Goal: Task Accomplishment & Management: Manage account settings

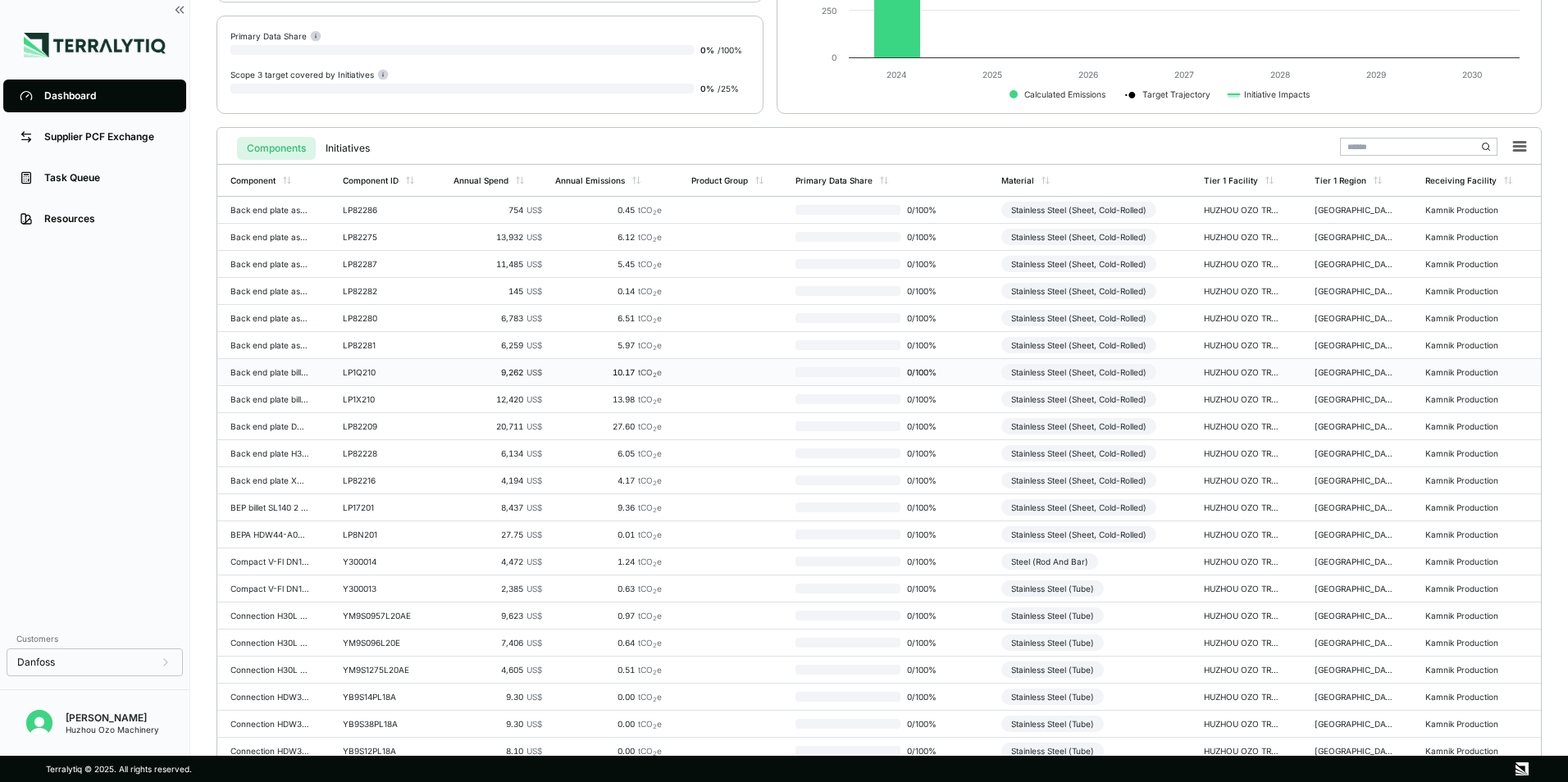
scroll to position [164, 0]
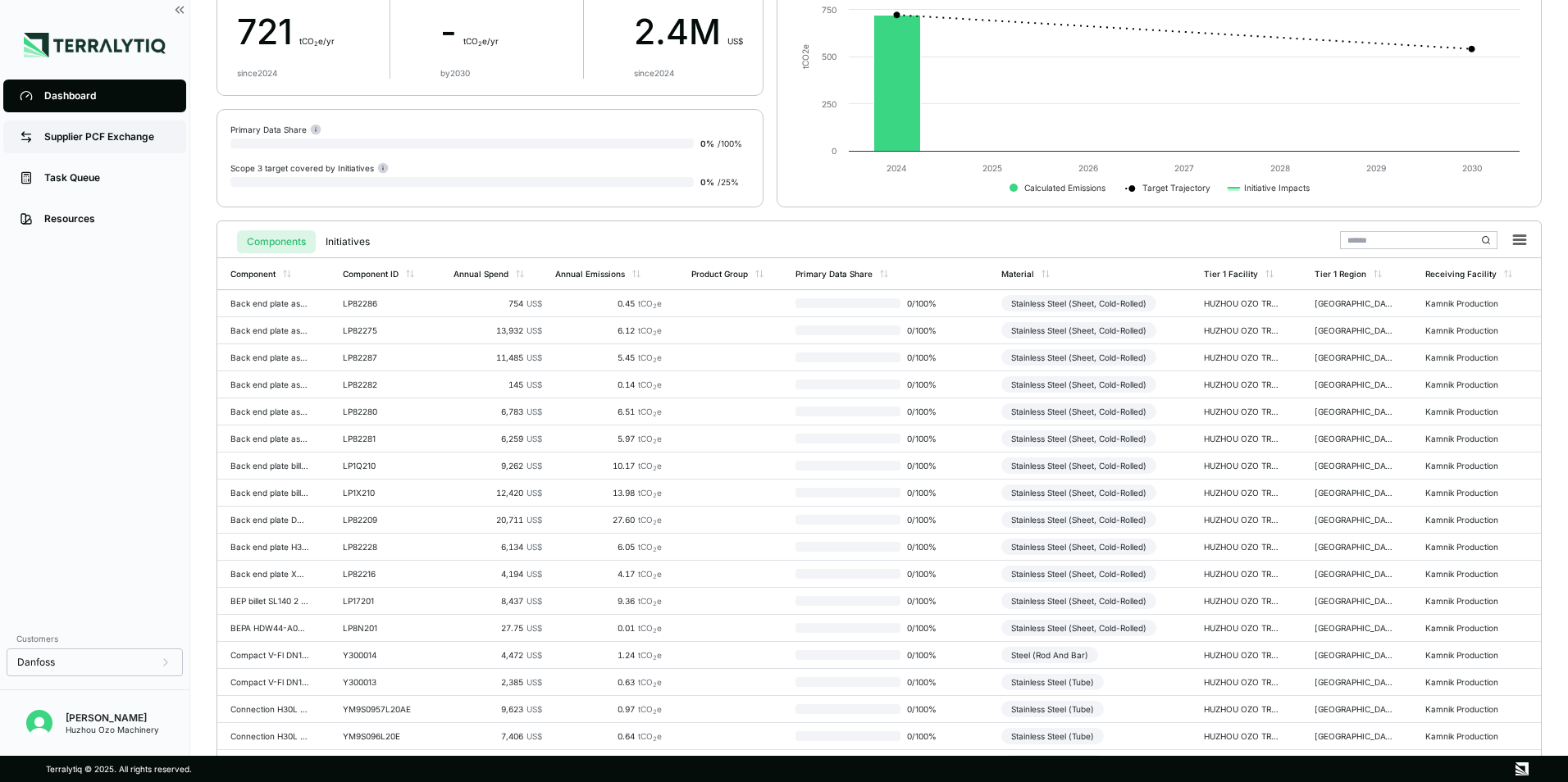
click at [128, 142] on div "Supplier PCF Exchange" at bounding box center [107, 137] width 125 height 13
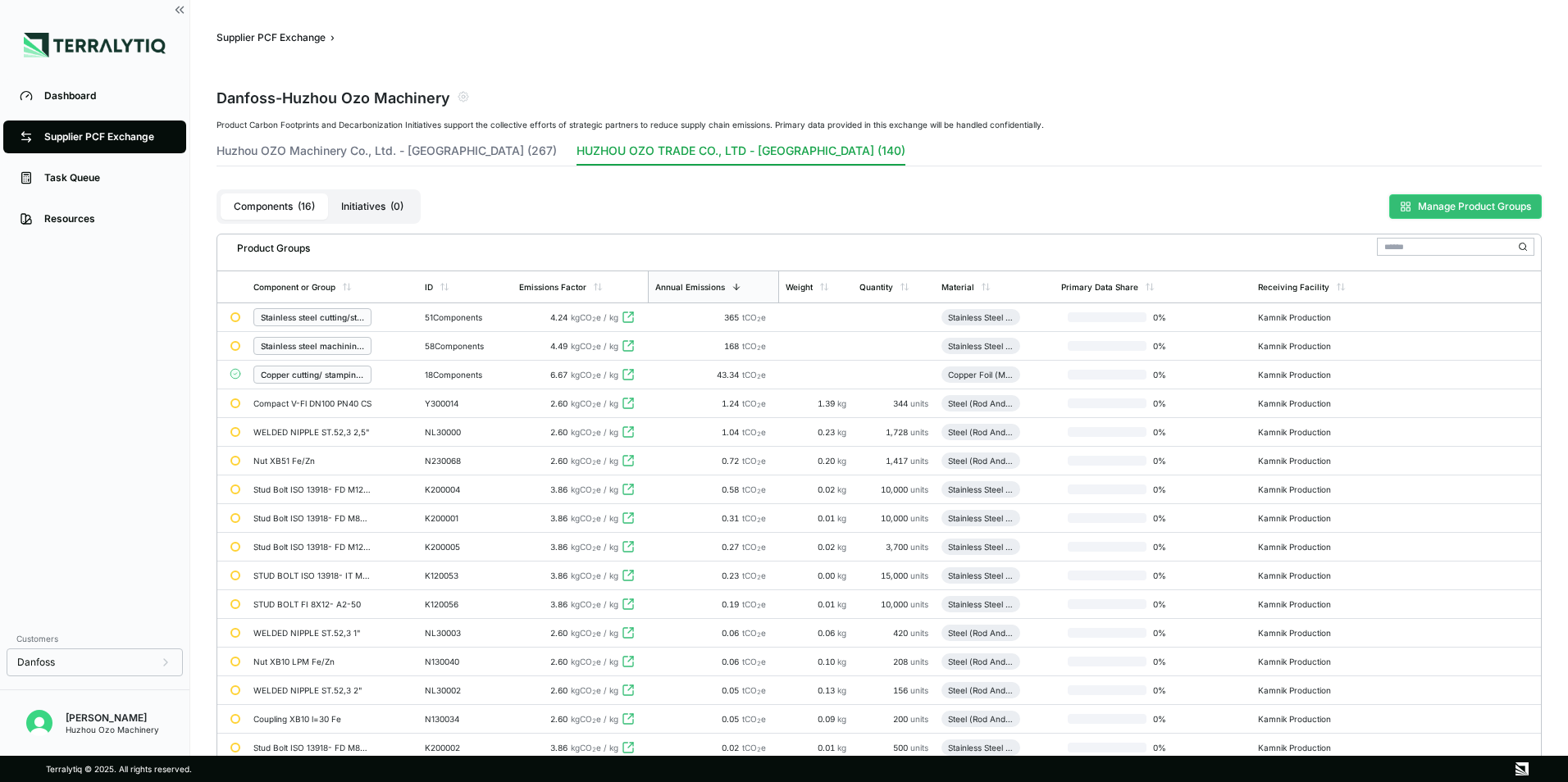
click at [1457, 205] on button "Manage Product Groups" at bounding box center [1465, 207] width 152 height 25
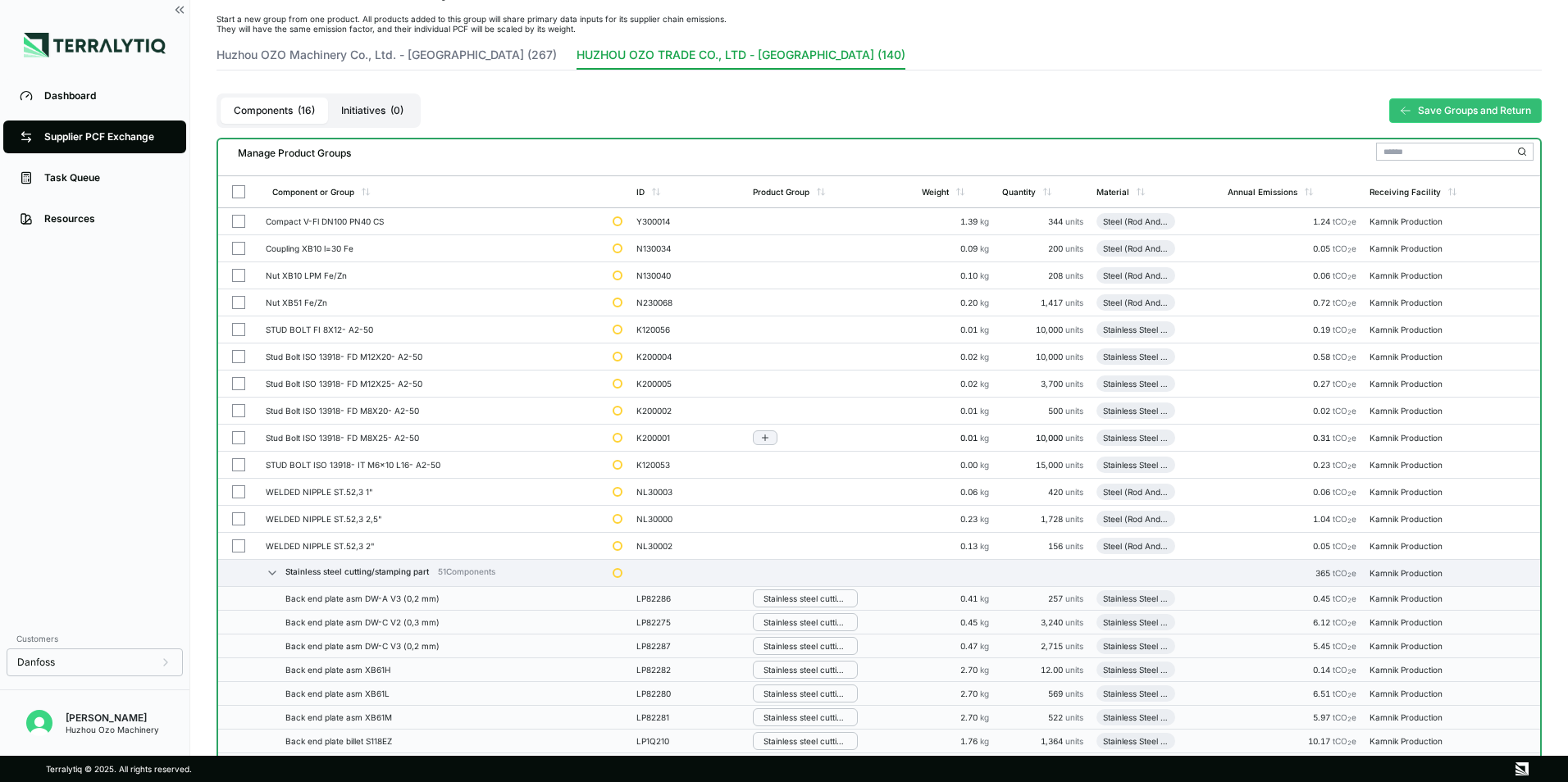
scroll to position [164, 0]
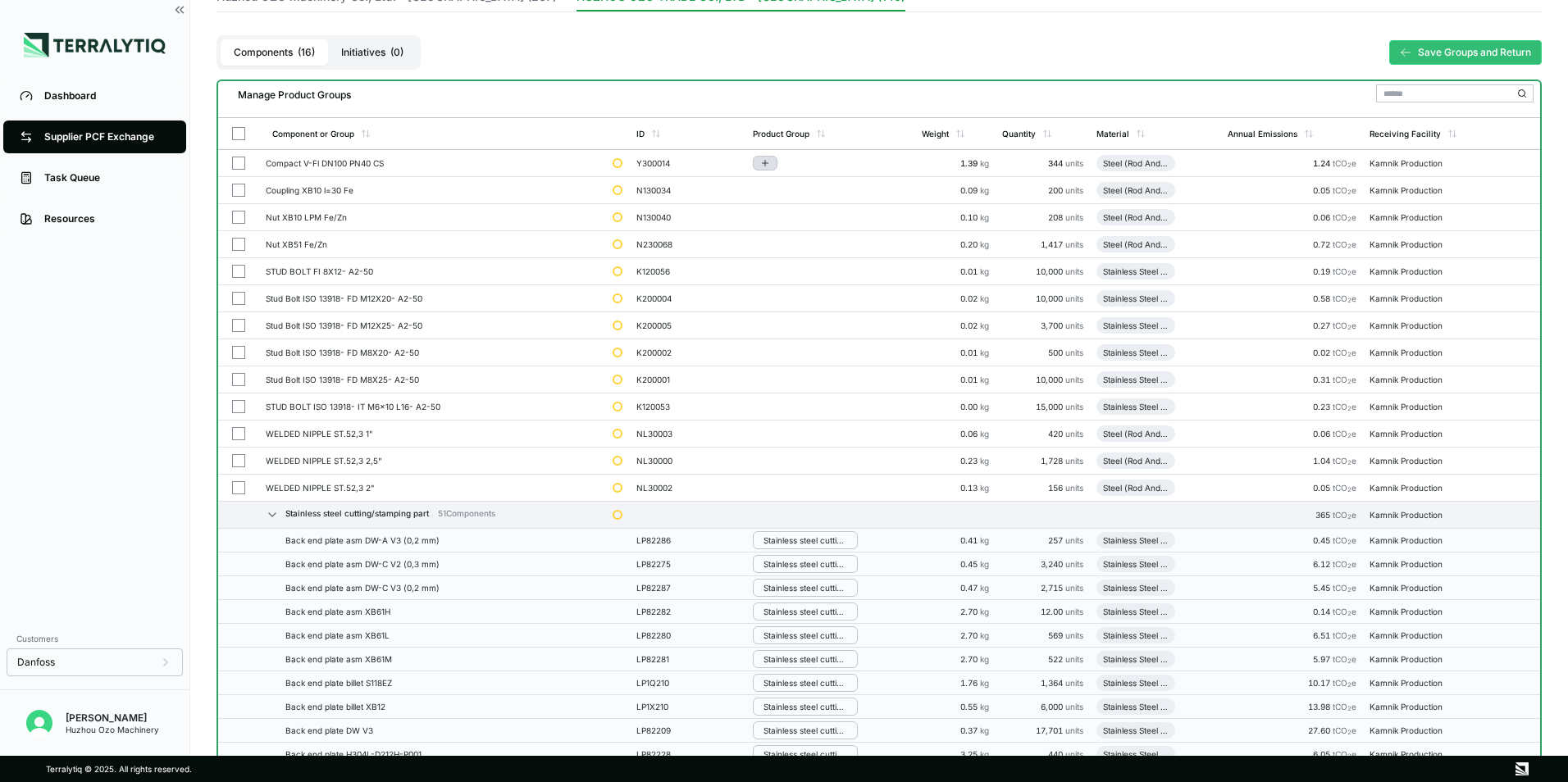
click at [775, 162] on button "Add to group" at bounding box center [765, 163] width 25 height 15
click at [827, 181] on button "Add to New Group" at bounding box center [835, 190] width 156 height 28
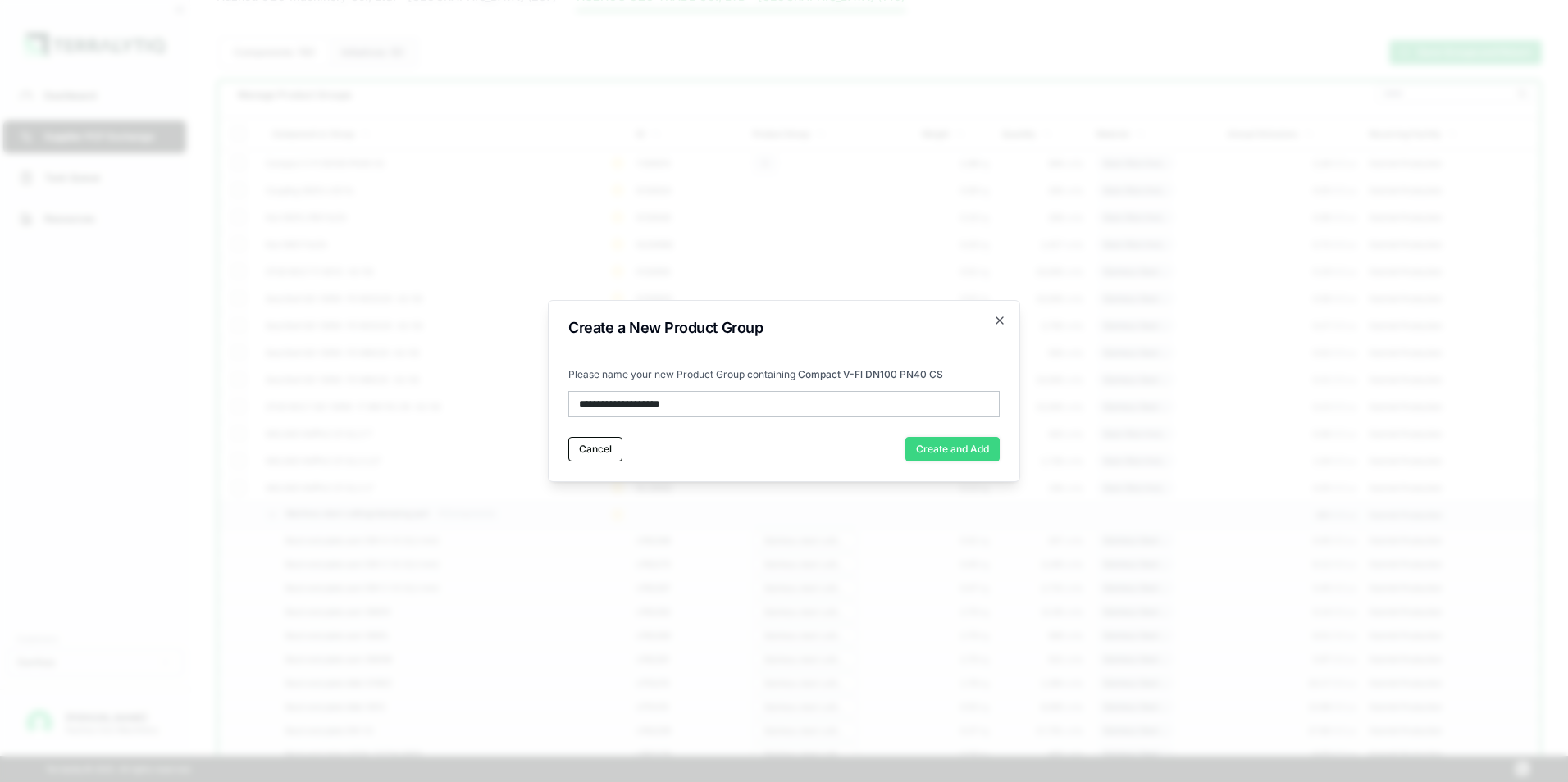
type input "**********"
click at [943, 440] on button "Create and Add" at bounding box center [953, 449] width 94 height 25
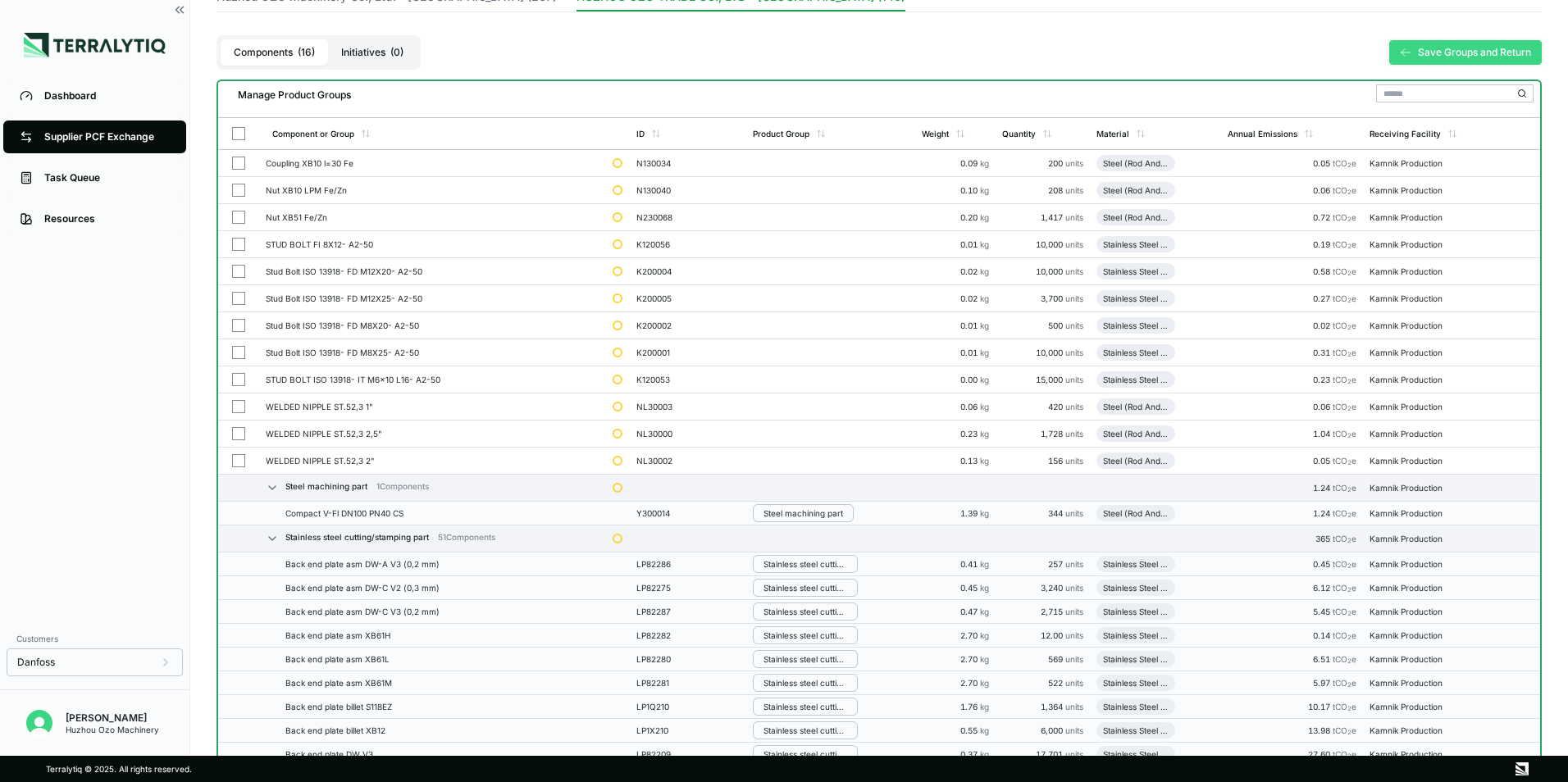
click at [1455, 48] on button "Save Groups and Return" at bounding box center [1465, 53] width 152 height 25
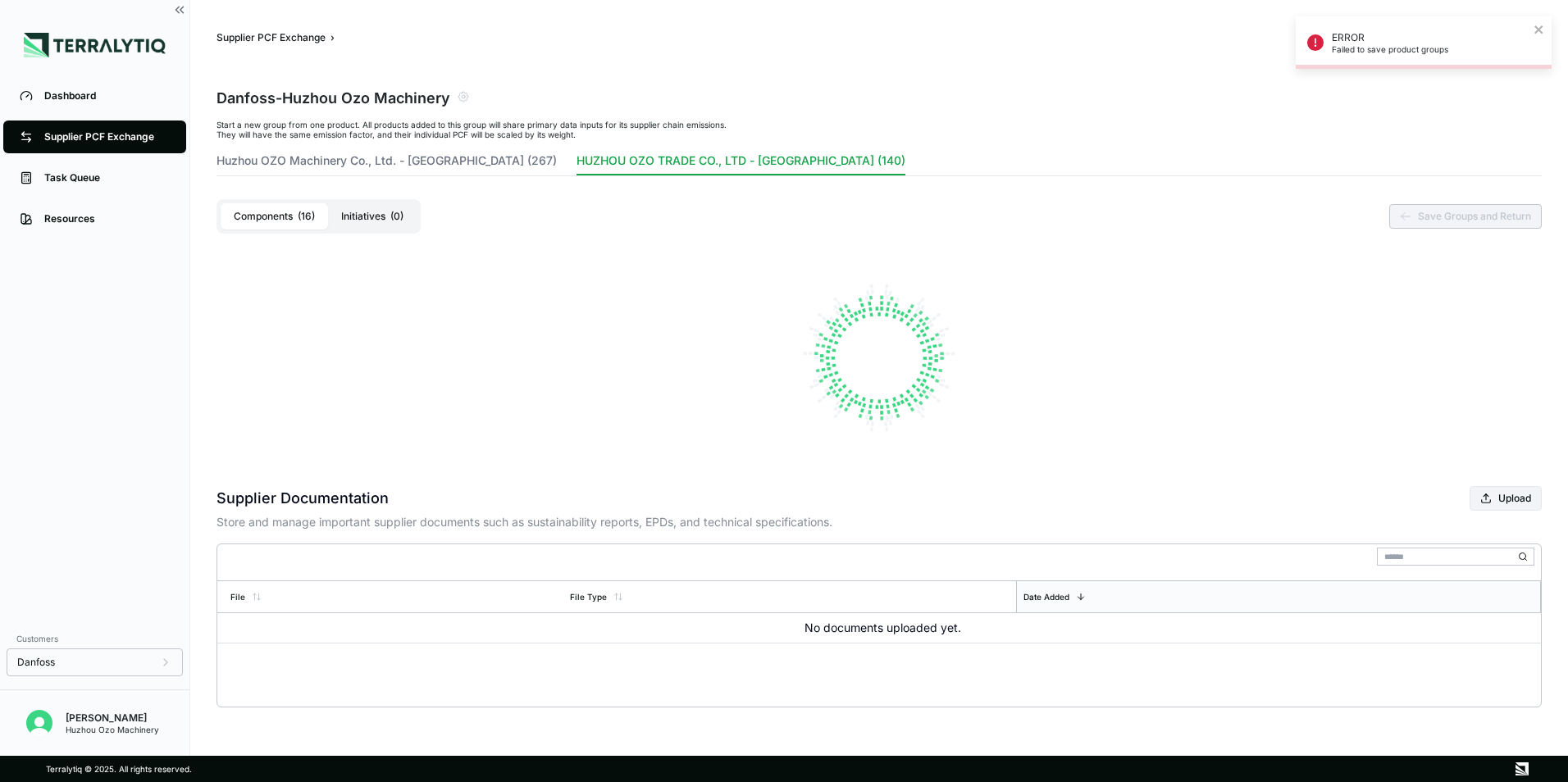
click at [1545, 25] on div "ERROR Failed to save product groups" at bounding box center [1423, 43] width 256 height 53
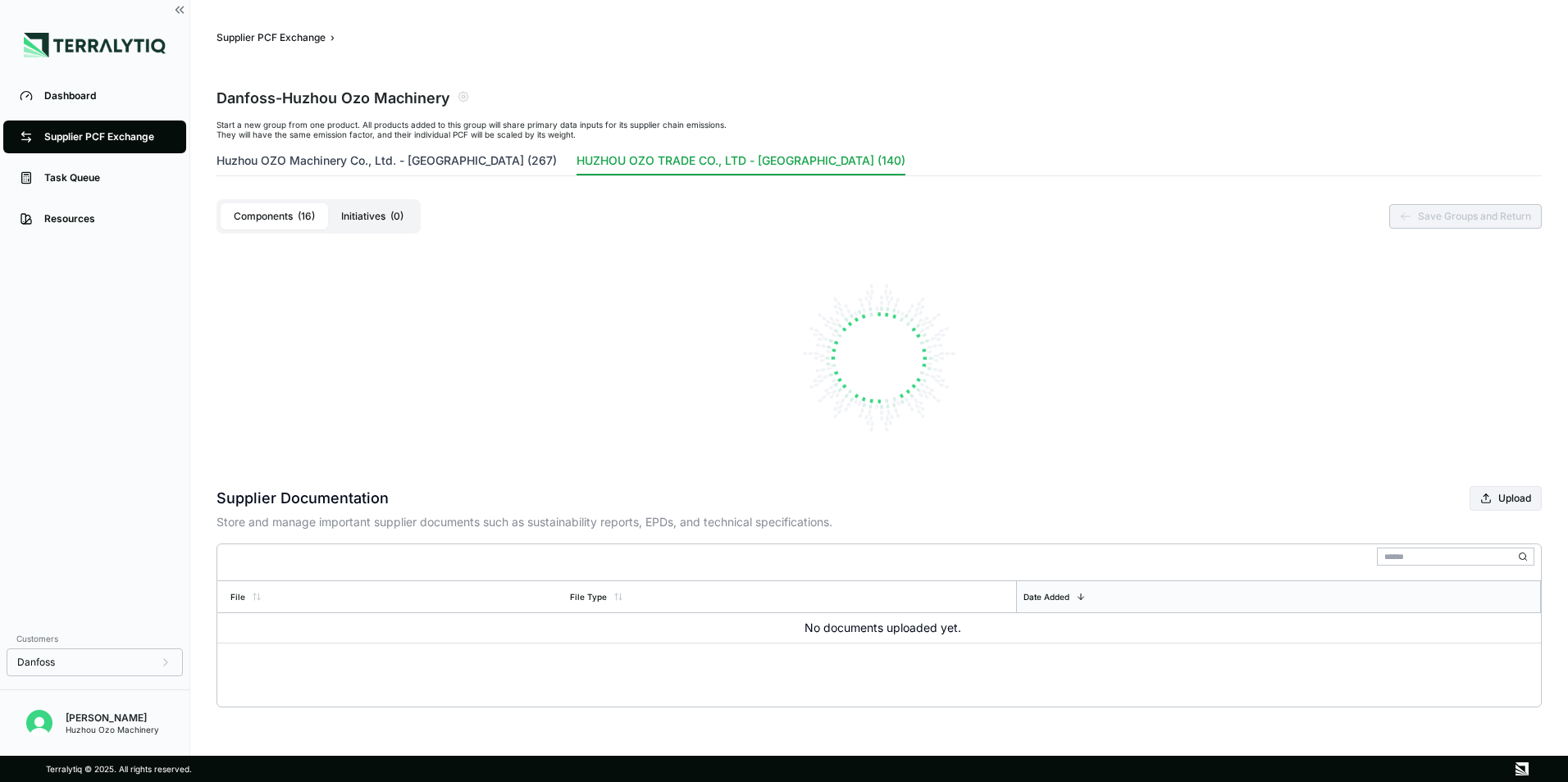
click at [323, 162] on button "Huzhou OZO Machinery Co., Ltd. - [GEOGRAPHIC_DATA] (267)" at bounding box center [386, 164] width 340 height 23
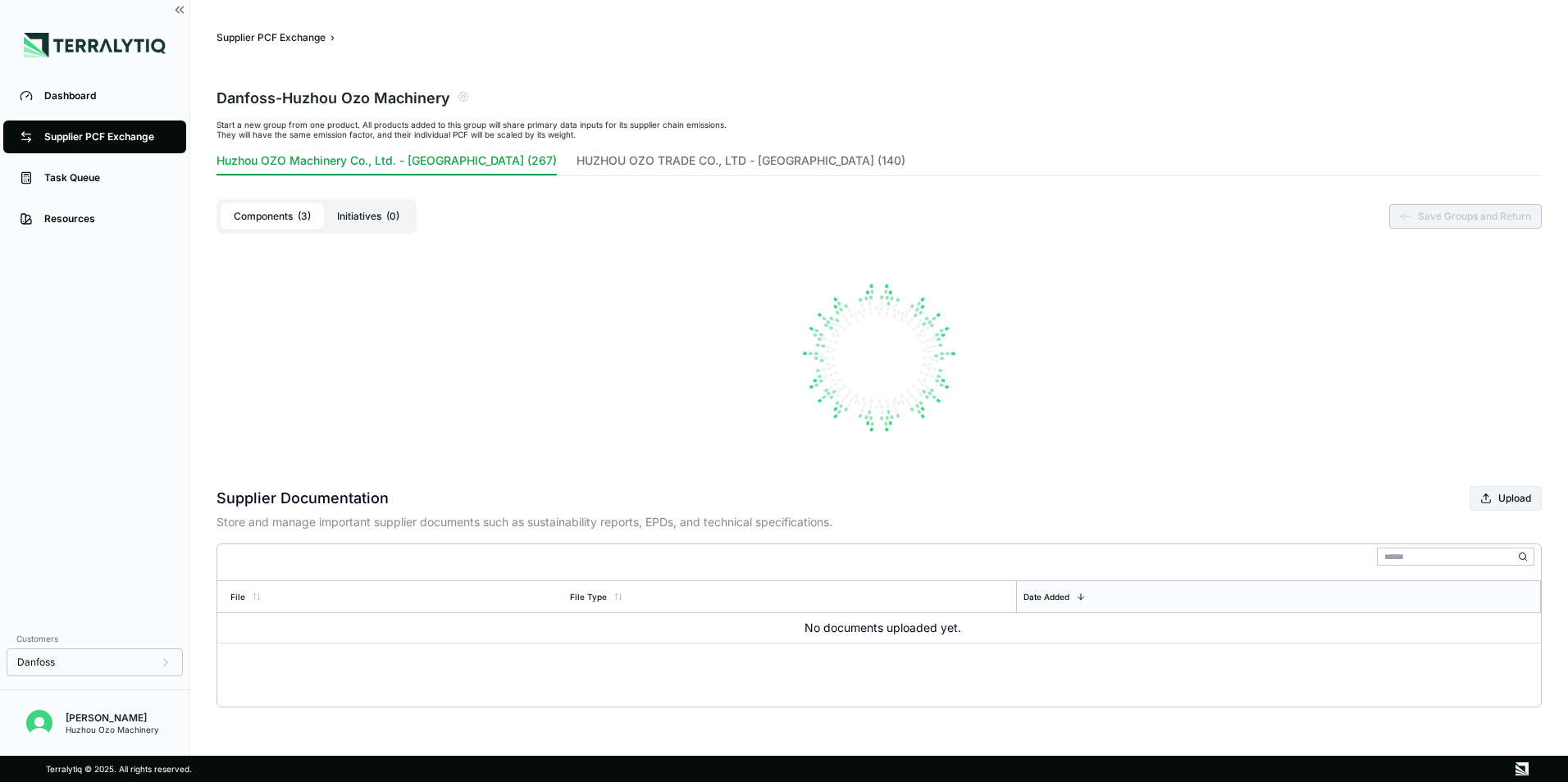
click at [271, 216] on button "Components ( 3 )" at bounding box center [272, 217] width 103 height 26
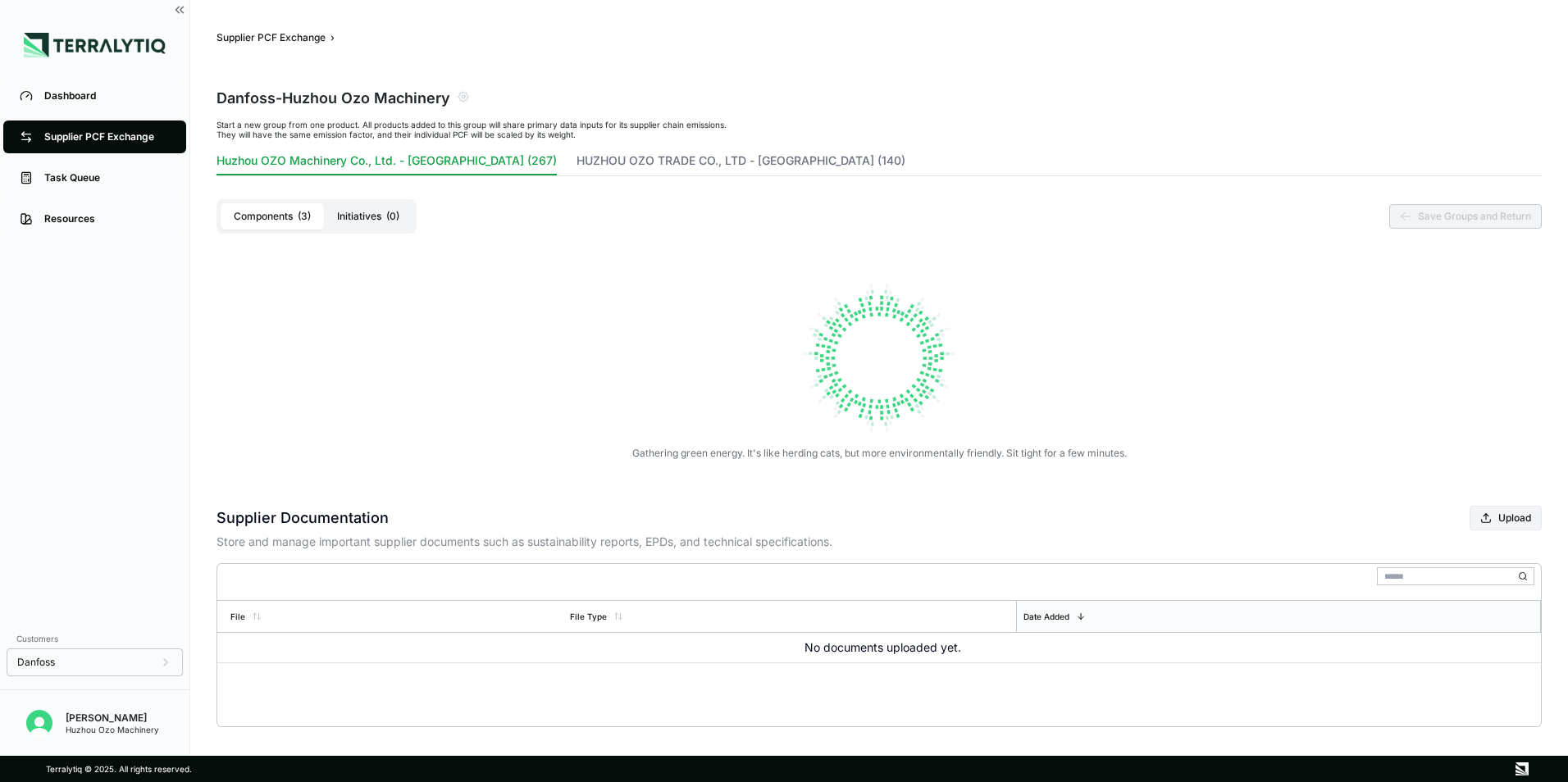
click at [271, 216] on button "Components ( 3 )" at bounding box center [272, 217] width 103 height 26
click at [264, 217] on button "Components ( 3 )" at bounding box center [272, 217] width 103 height 26
click at [578, 161] on button "HUZHOU OZO TRADE CO., LTD - [GEOGRAPHIC_DATA] (140)" at bounding box center [741, 164] width 329 height 23
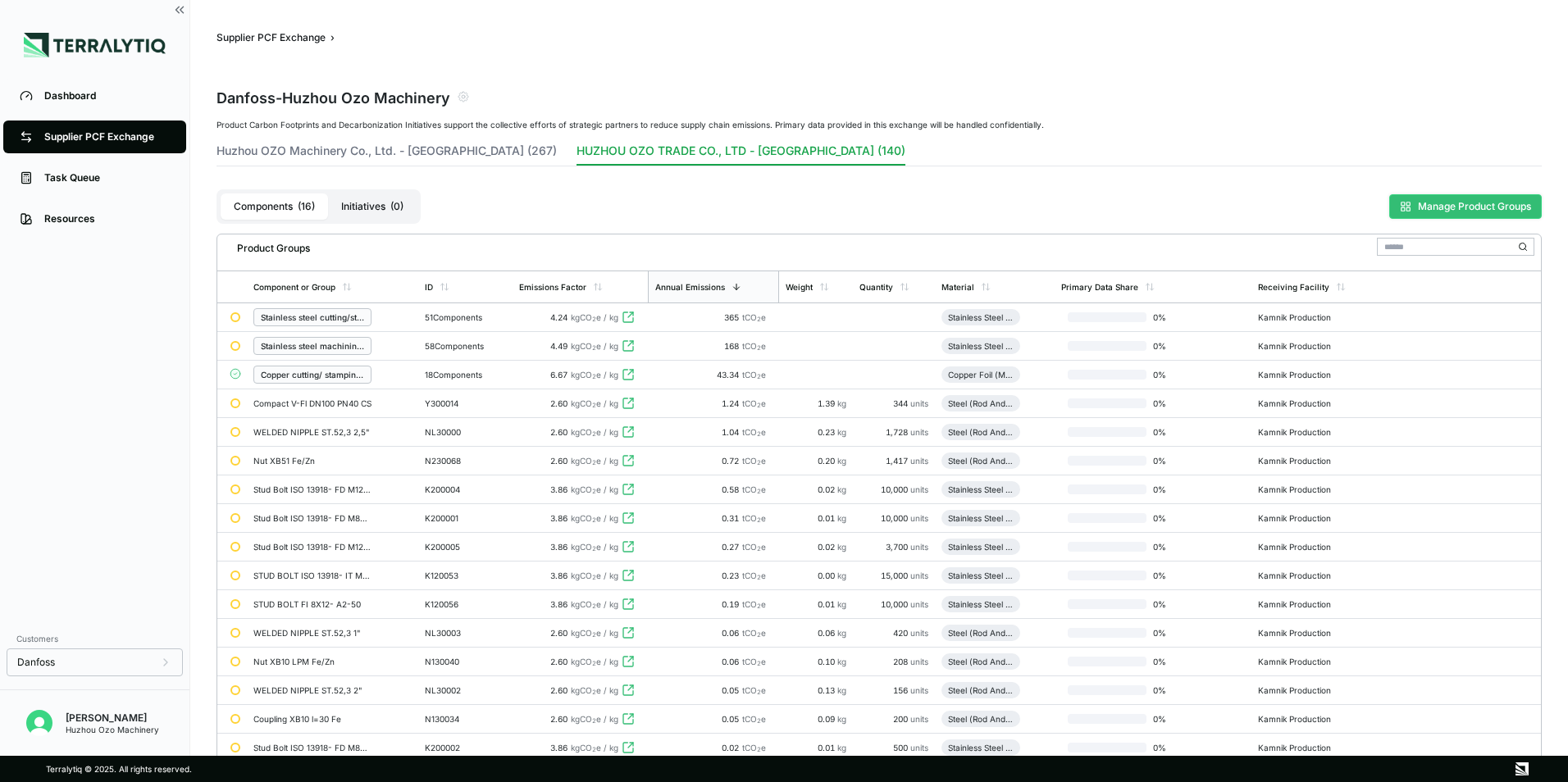
click at [1488, 210] on button "Manage Product Groups" at bounding box center [1465, 207] width 152 height 25
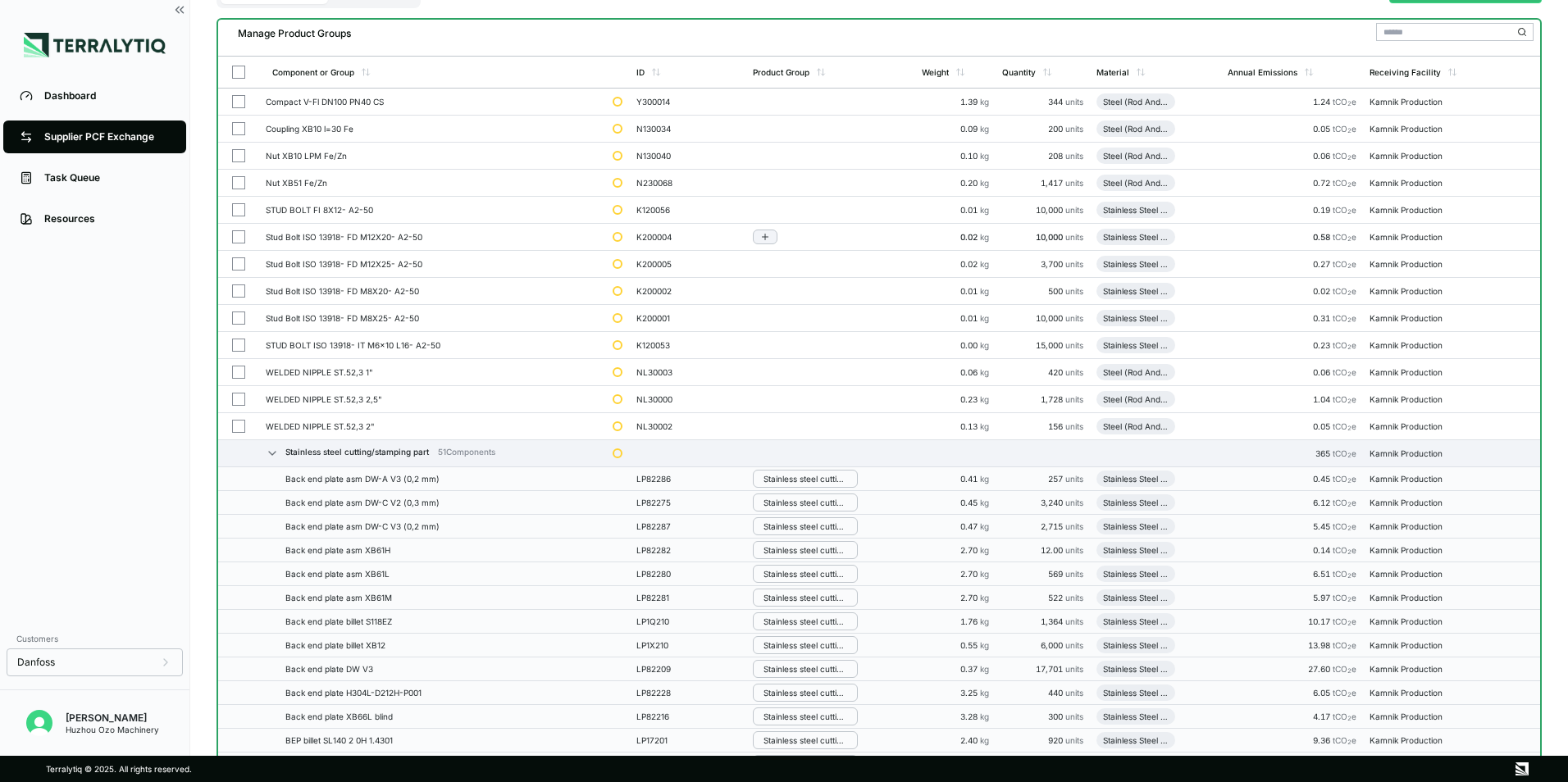
scroll to position [246, 0]
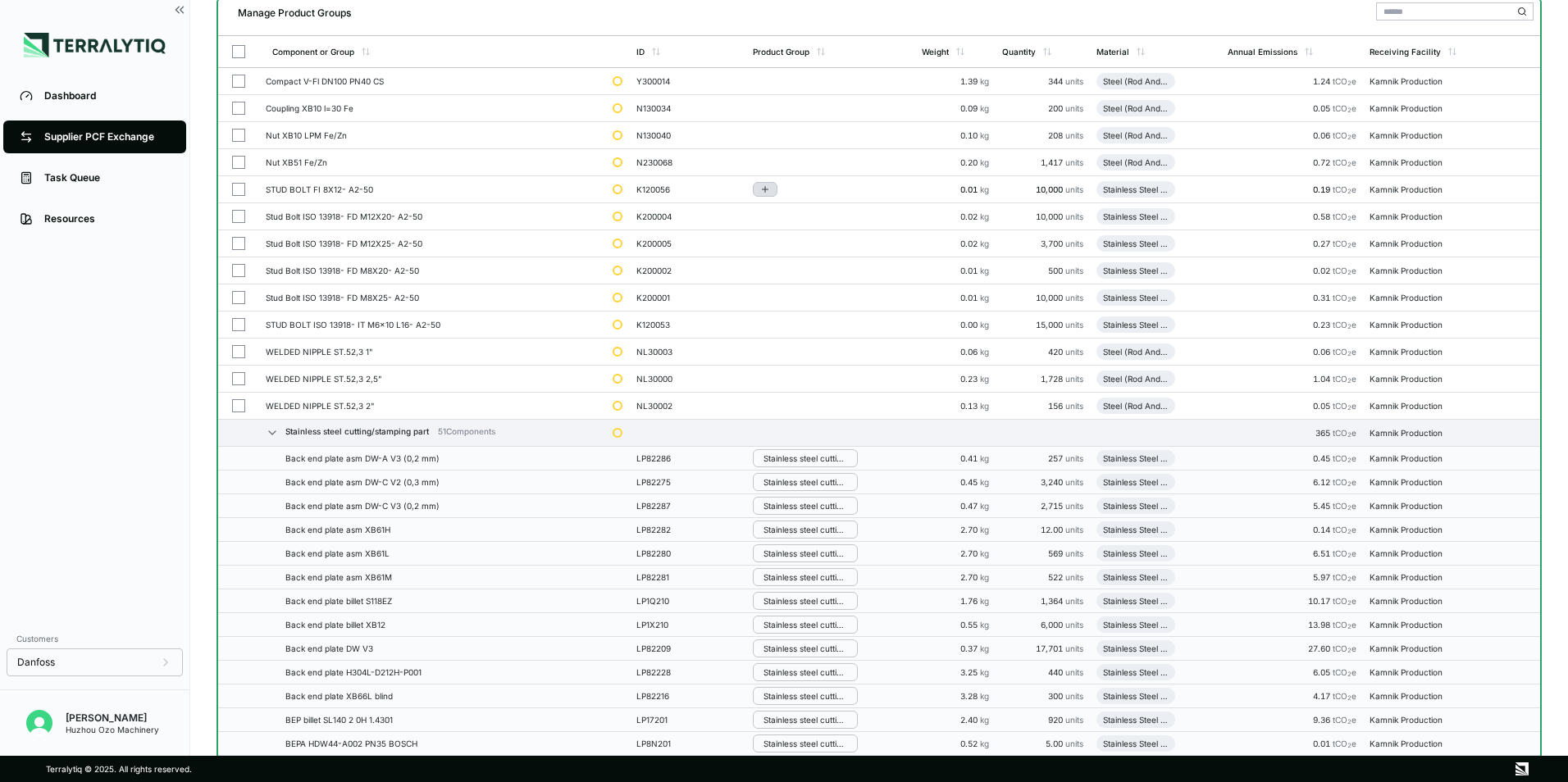
click at [765, 191] on icon "Add to group" at bounding box center [765, 189] width 0 height 6
click at [805, 208] on button "Add to New Group" at bounding box center [835, 216] width 156 height 28
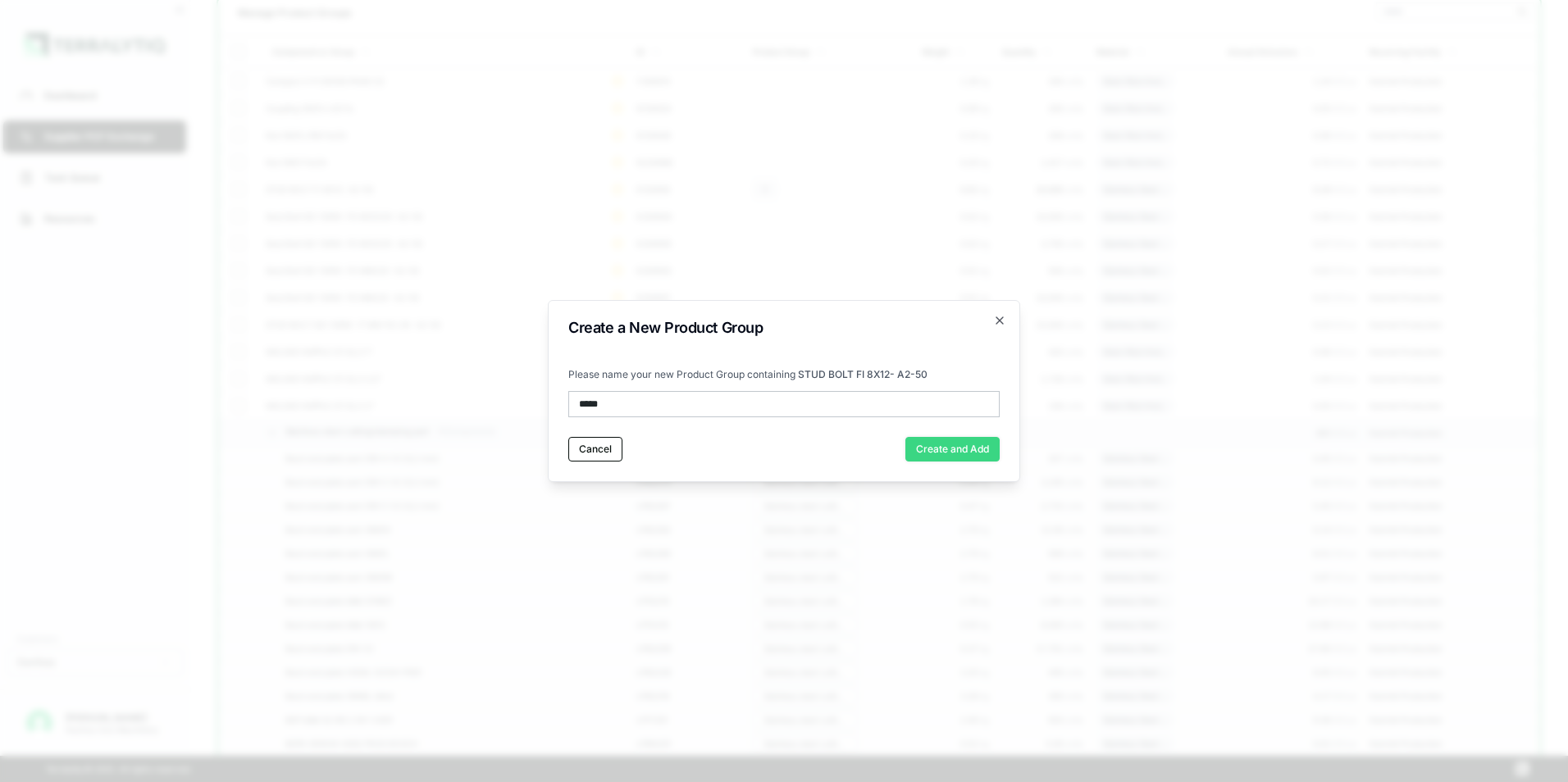
type input "*****"
click at [931, 452] on button "Create and Add" at bounding box center [953, 449] width 94 height 25
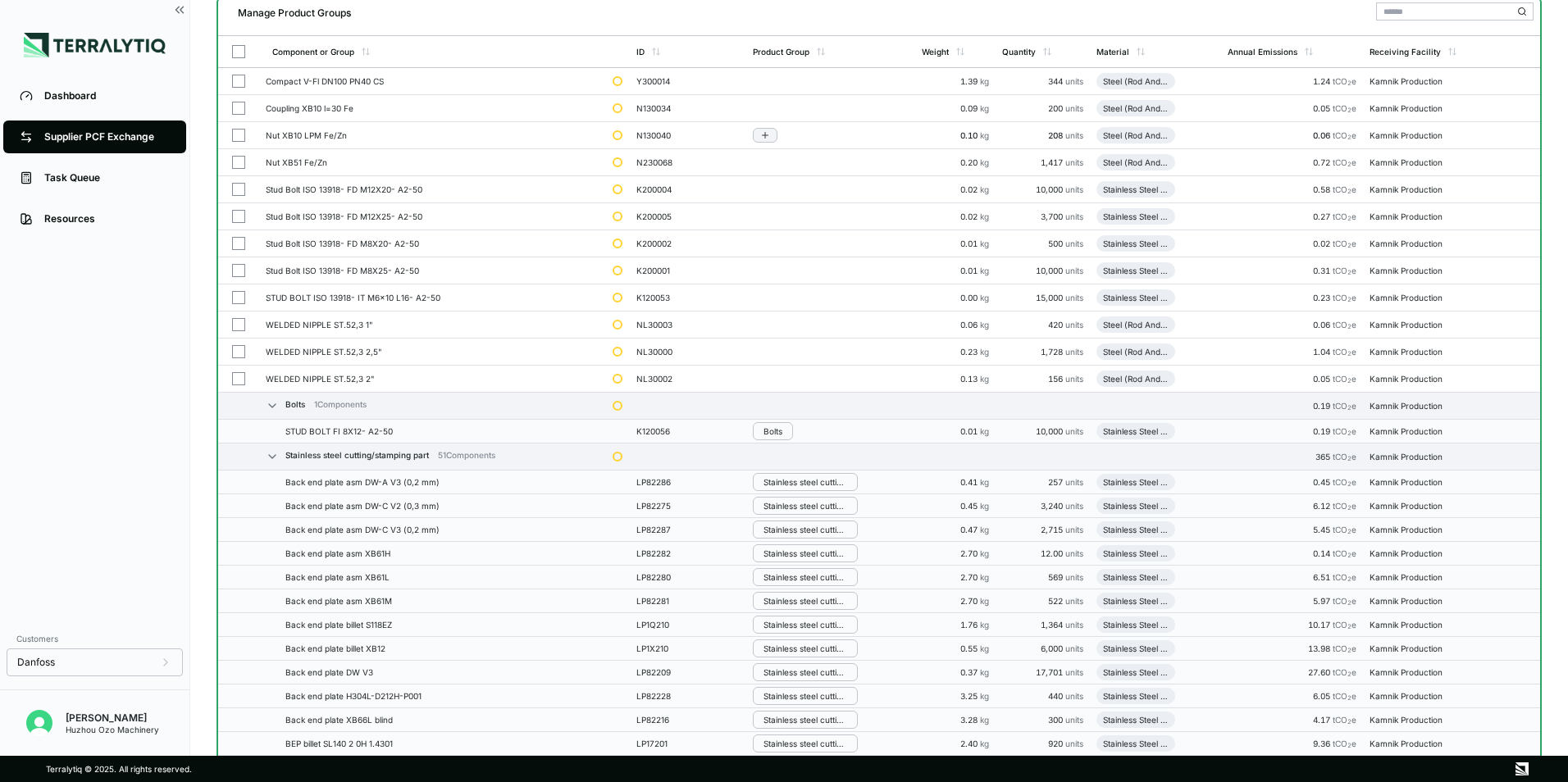
scroll to position [0, 0]
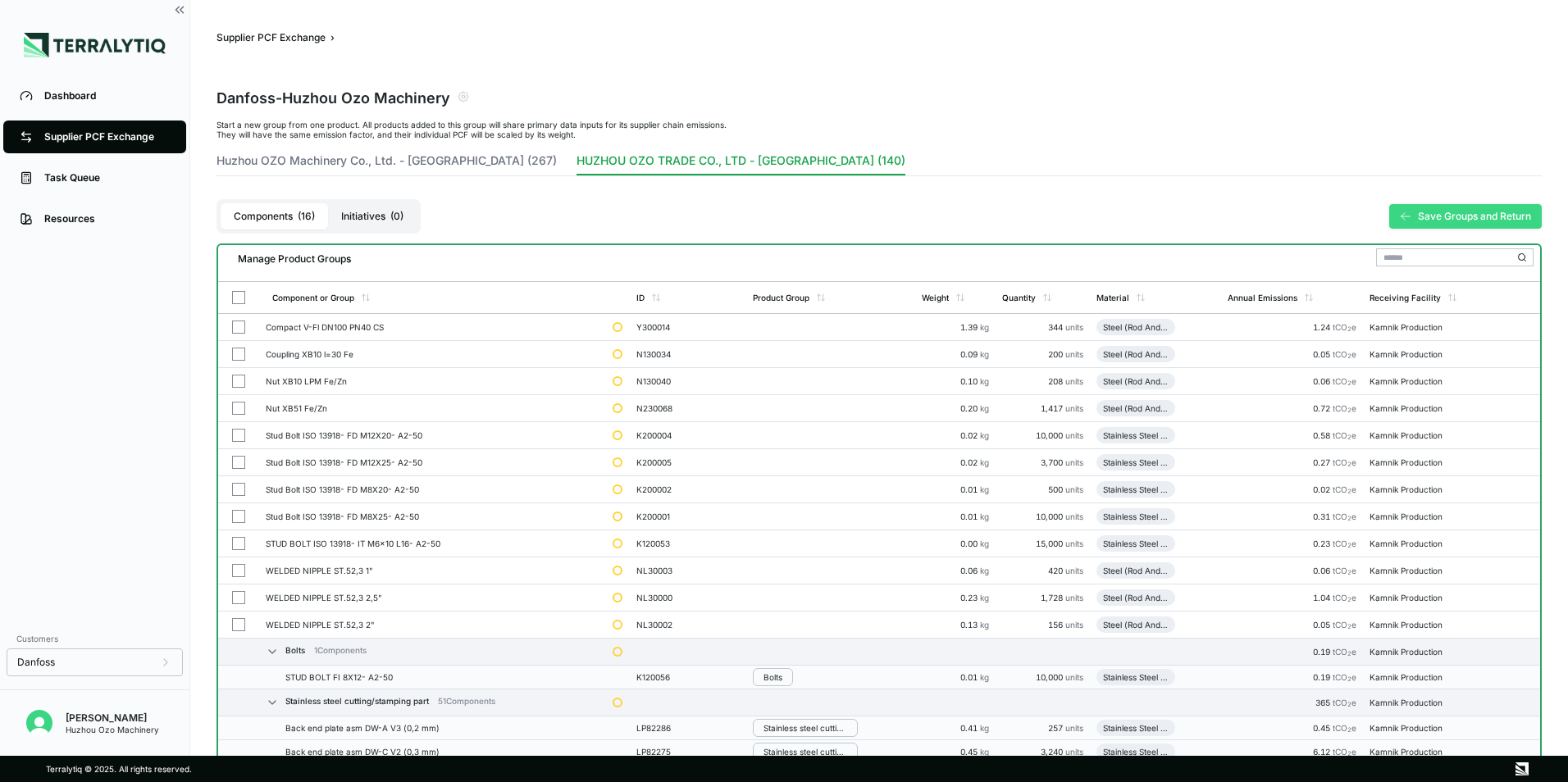
click at [1443, 212] on button "Save Groups and Return" at bounding box center [1465, 217] width 152 height 25
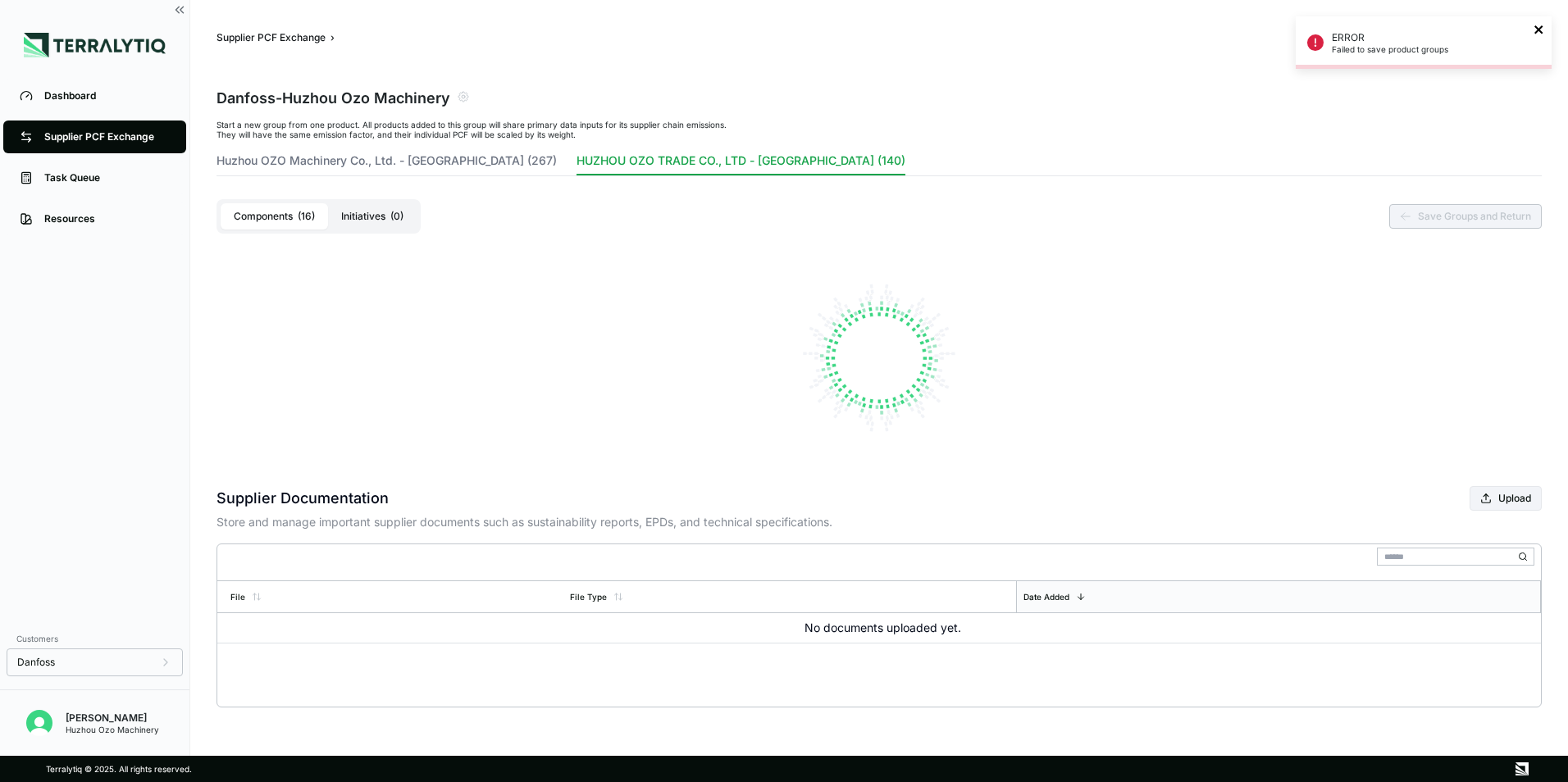
click at [1539, 29] on icon "close" at bounding box center [1538, 30] width 8 height 8
click at [620, 163] on button "HUZHOU OZO TRADE CO., LTD - [GEOGRAPHIC_DATA] (140)" at bounding box center [741, 164] width 329 height 23
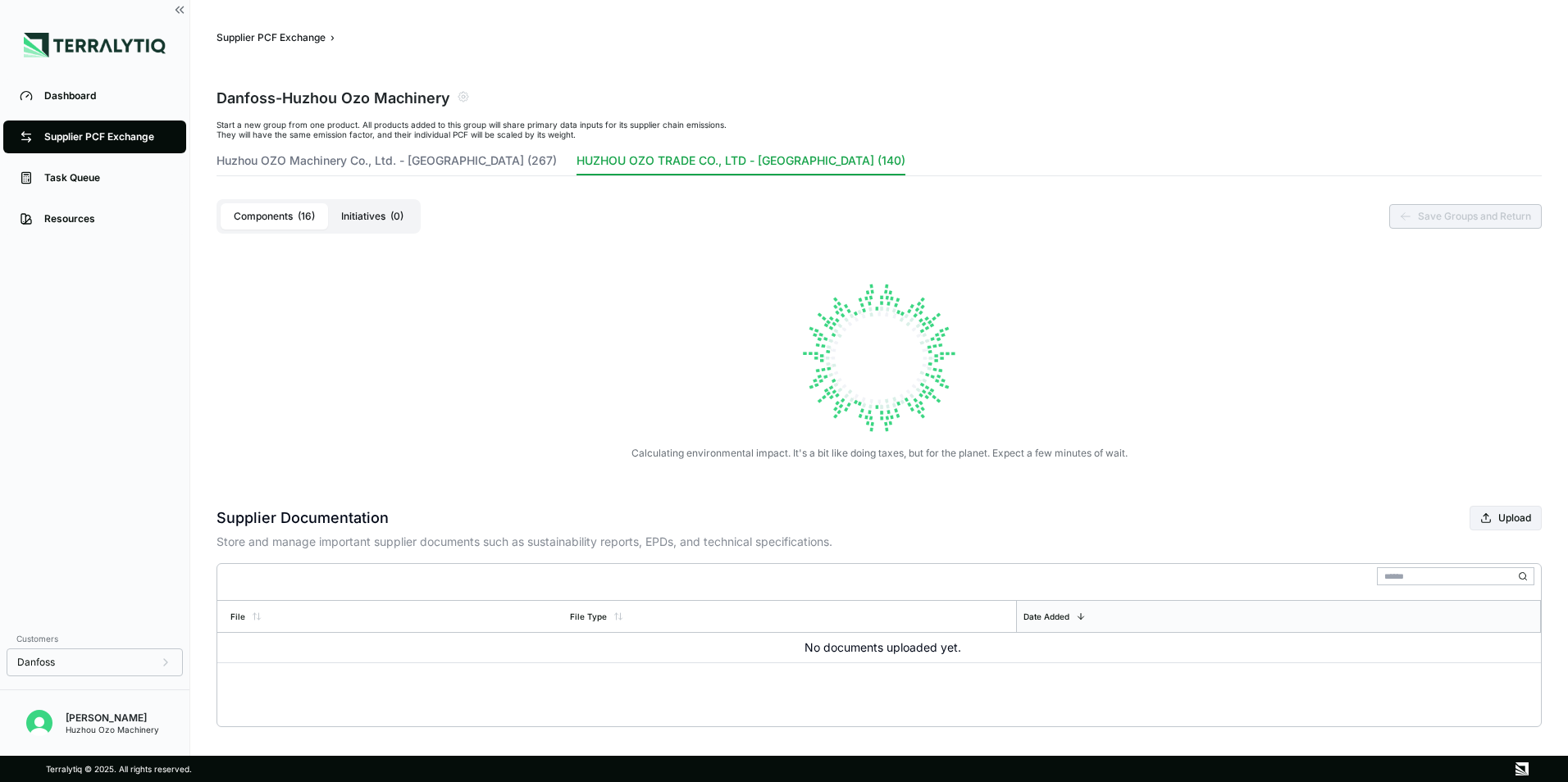
click at [620, 163] on button "HUZHOU OZO TRADE CO., LTD - [GEOGRAPHIC_DATA] (140)" at bounding box center [741, 164] width 329 height 23
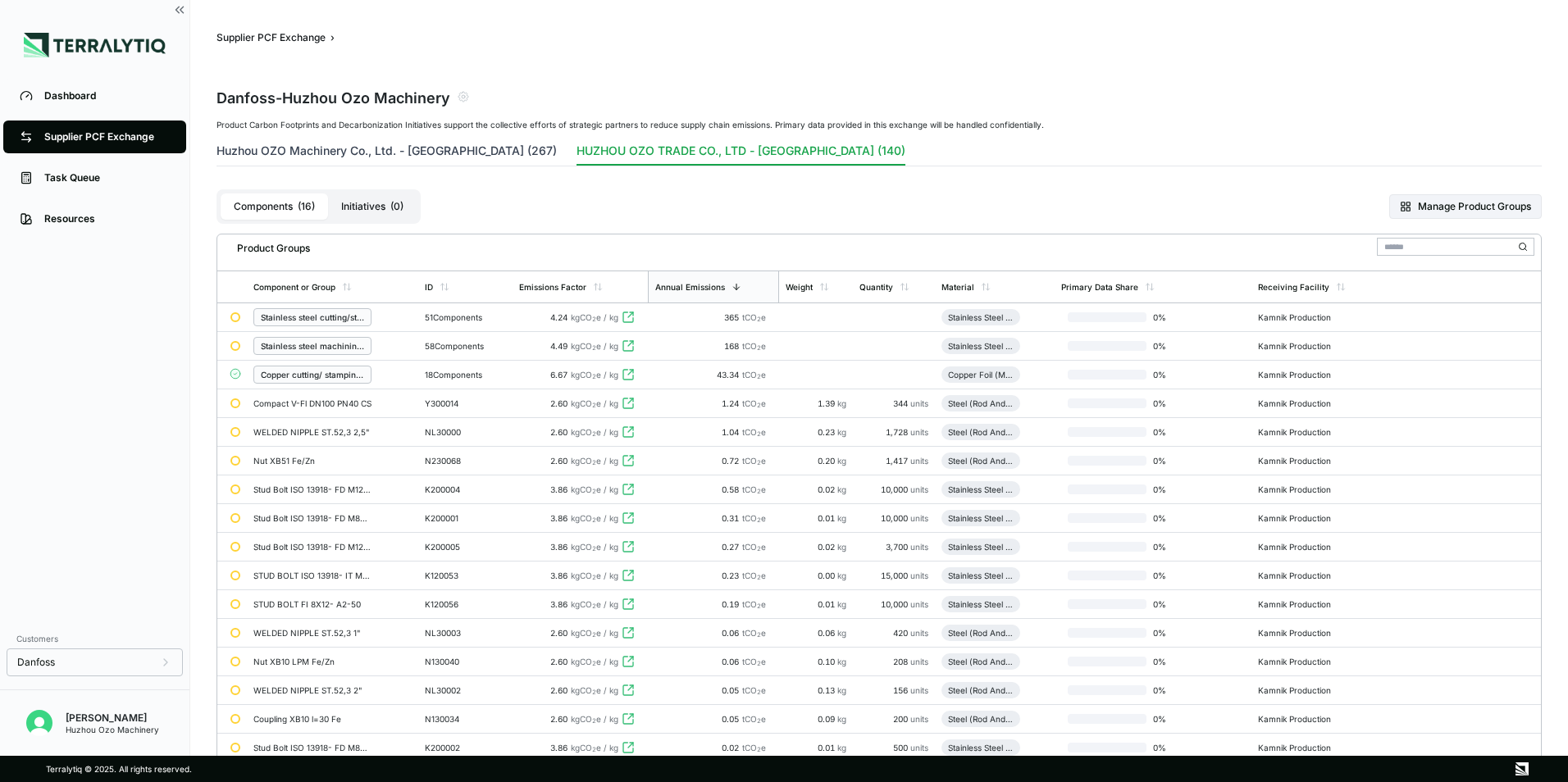
click at [363, 152] on button "Huzhou OZO Machinery Co., Ltd. - [GEOGRAPHIC_DATA] (267)" at bounding box center [386, 154] width 340 height 23
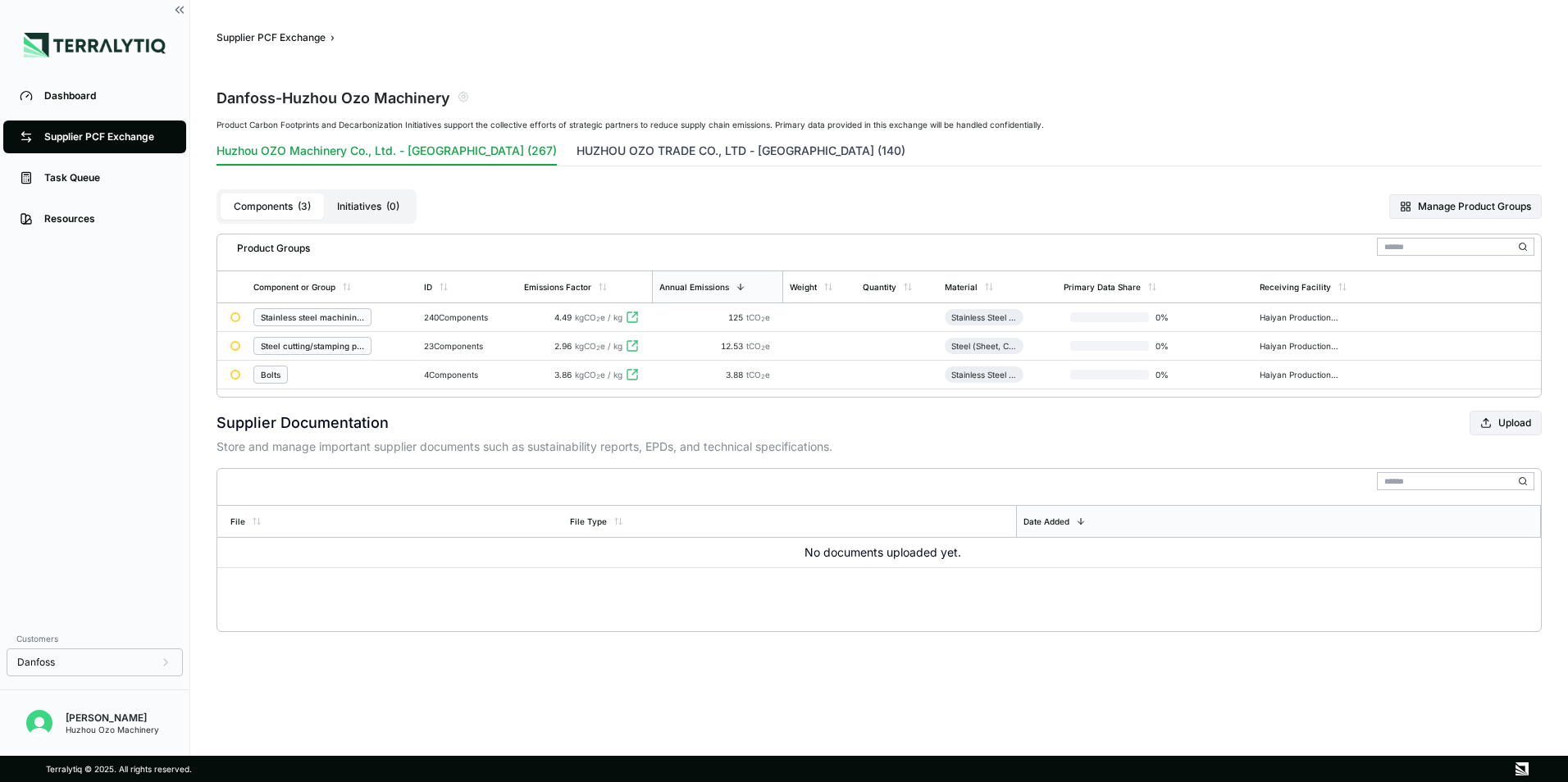
click at [667, 152] on button "HUZHOU OZO TRADE CO., LTD - [GEOGRAPHIC_DATA] (140)" at bounding box center [741, 154] width 329 height 23
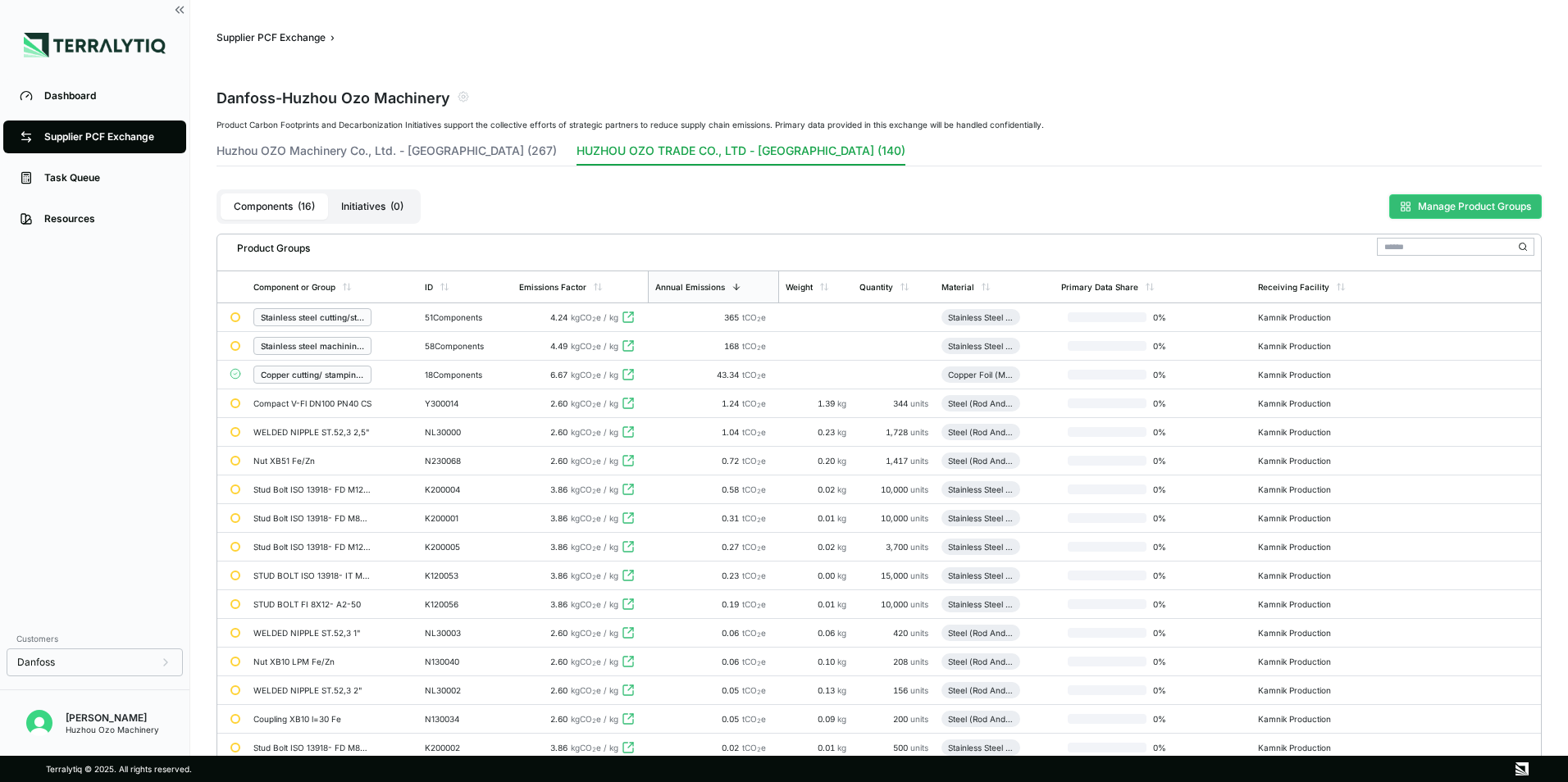
click at [1474, 205] on button "Manage Product Groups" at bounding box center [1465, 207] width 152 height 25
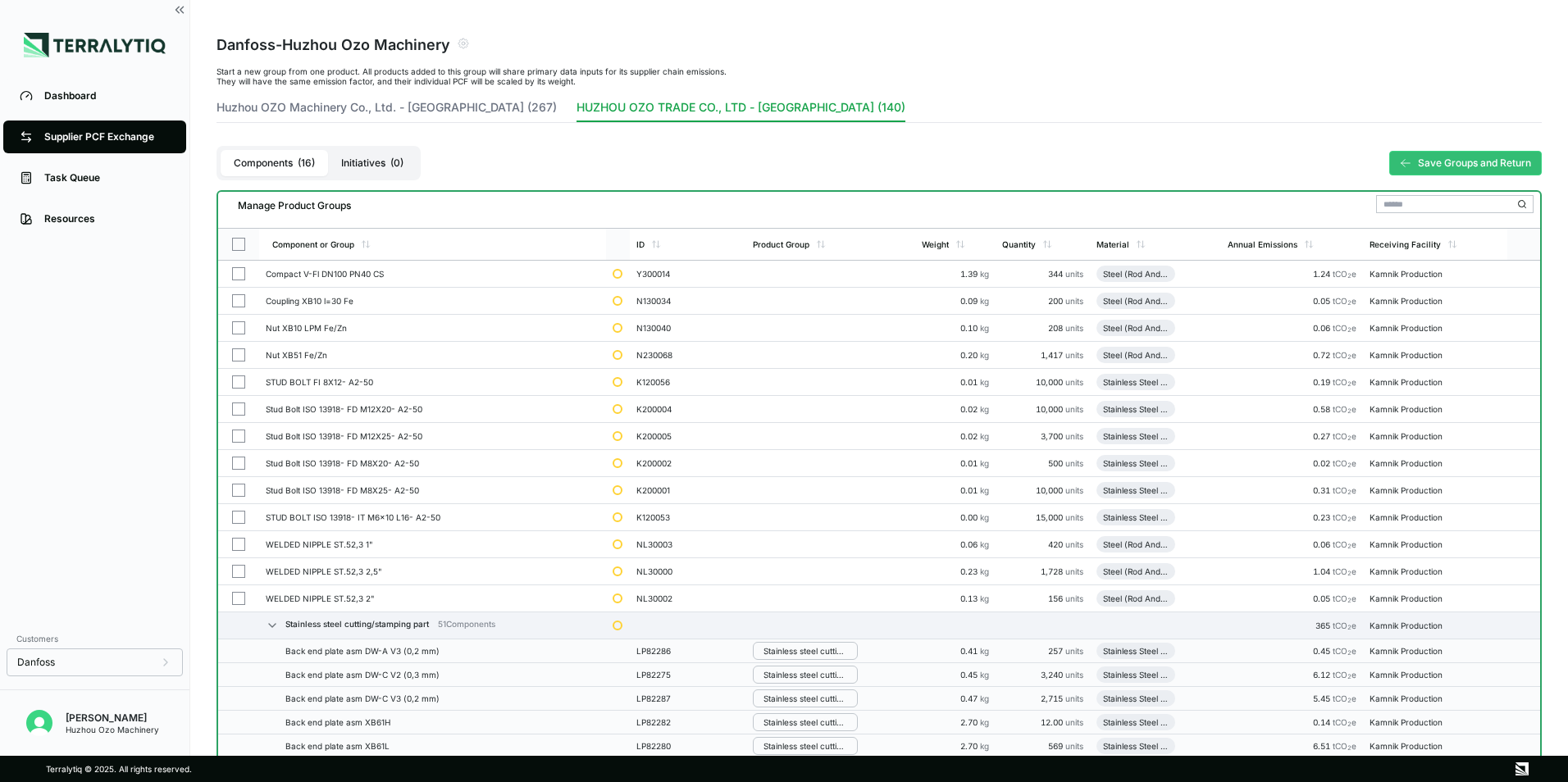
scroll to position [82, 0]
